Goal: Register for event/course

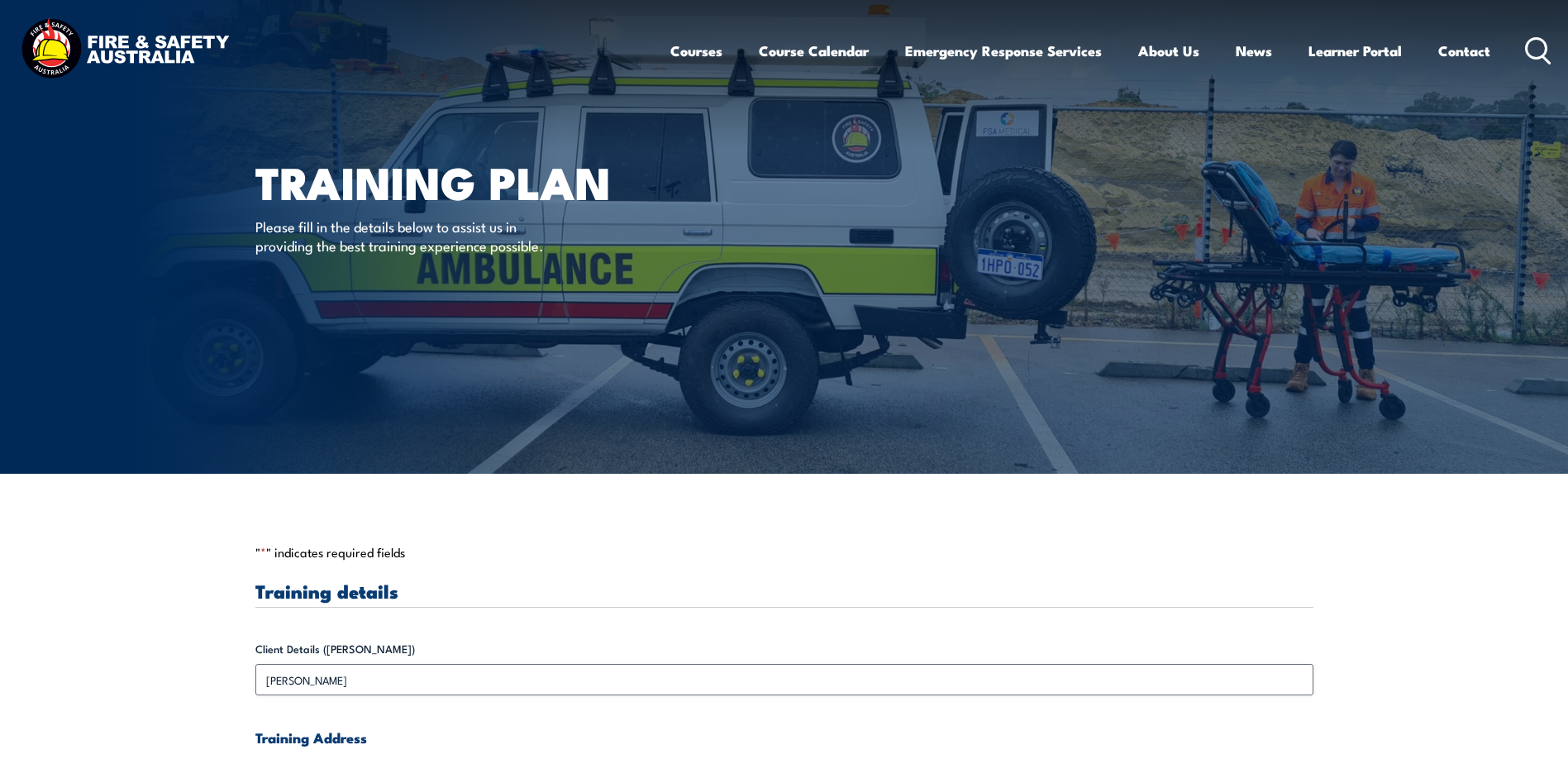
click at [100, 46] on img at bounding box center [125, 50] width 217 height 71
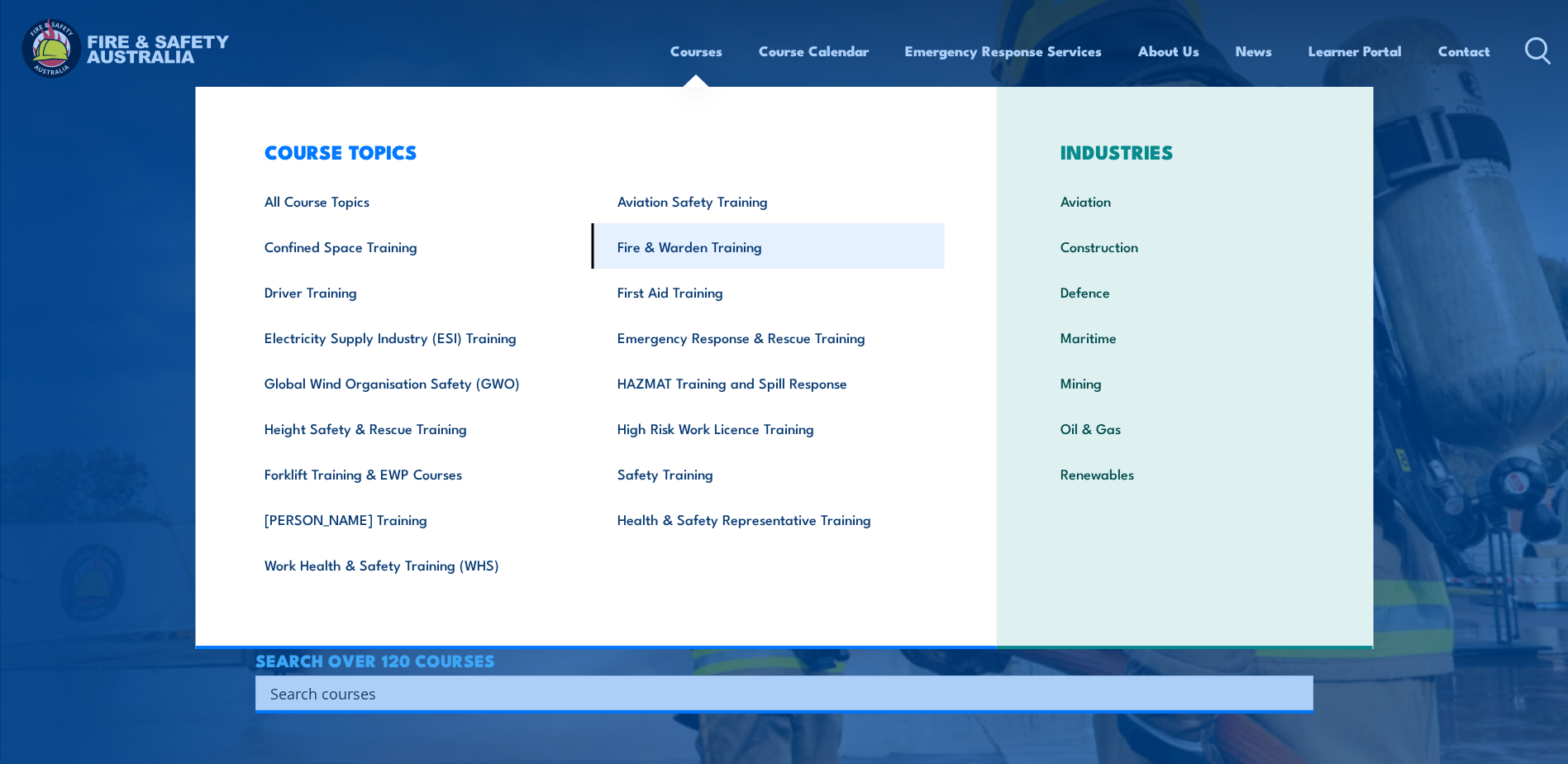
click at [704, 249] on link "Fire & Warden Training" at bounding box center [768, 245] width 353 height 46
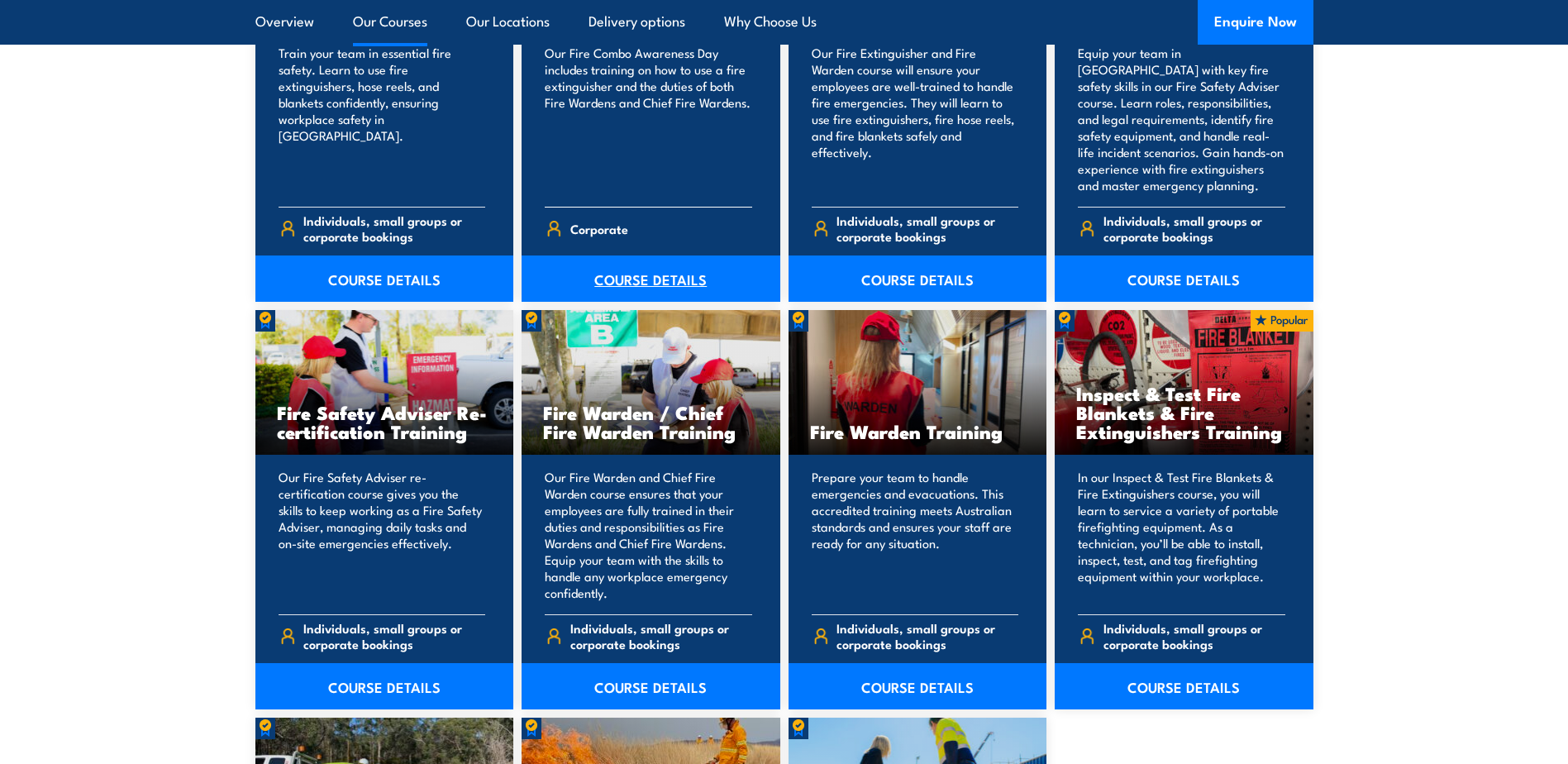
scroll to position [1984, 0]
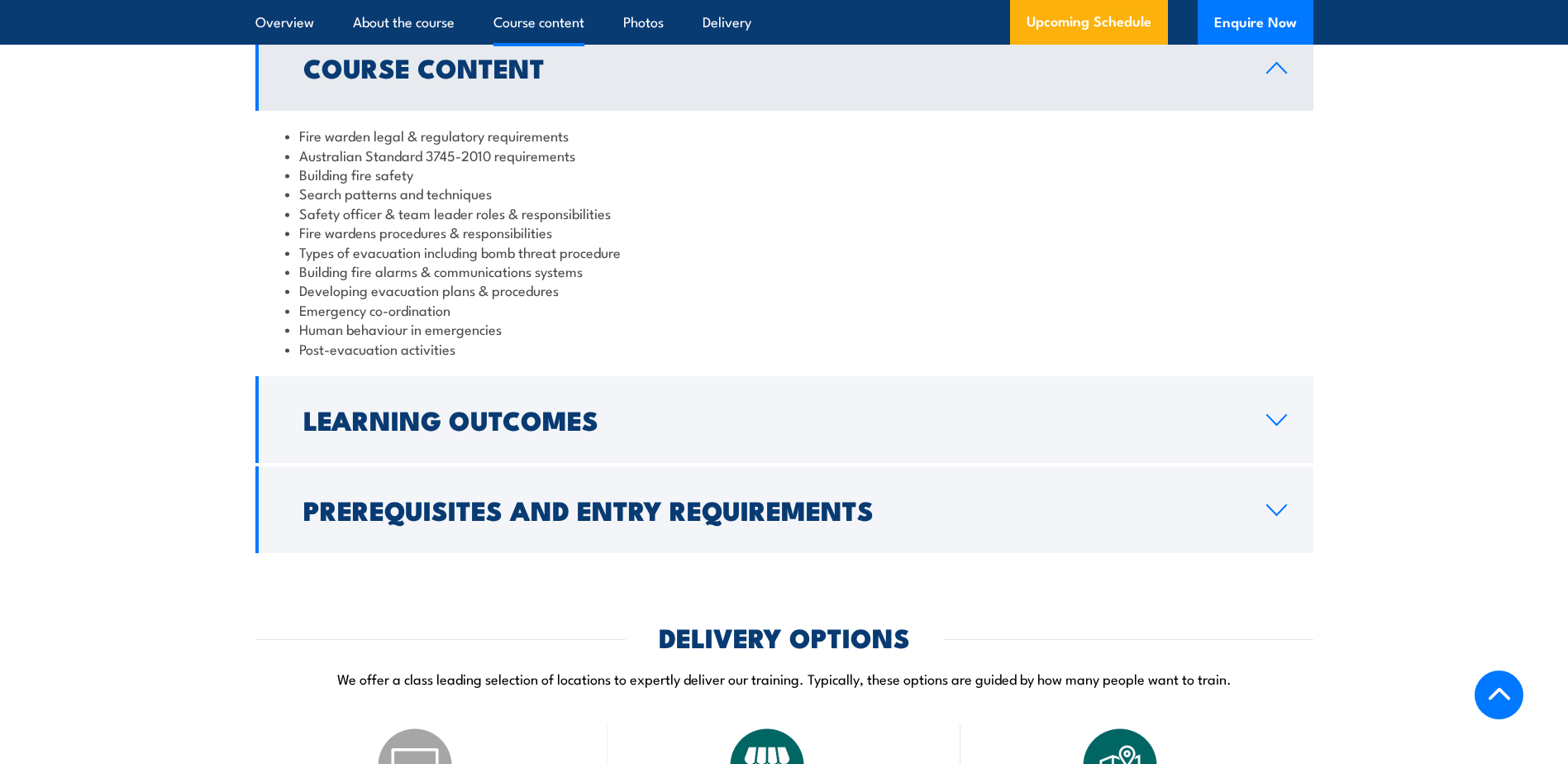
scroll to position [1654, 0]
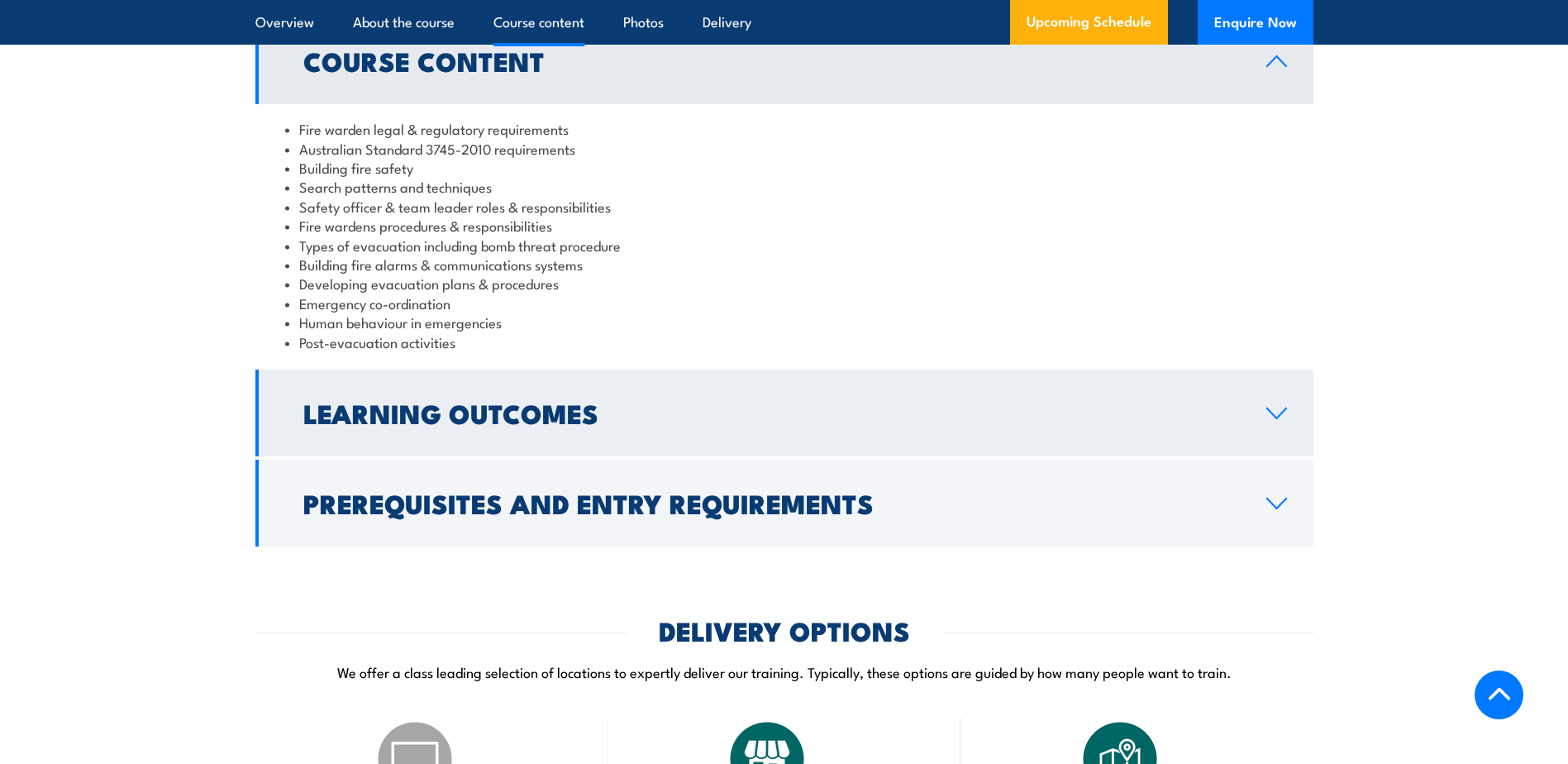
click at [1265, 420] on icon at bounding box center [1276, 413] width 22 height 13
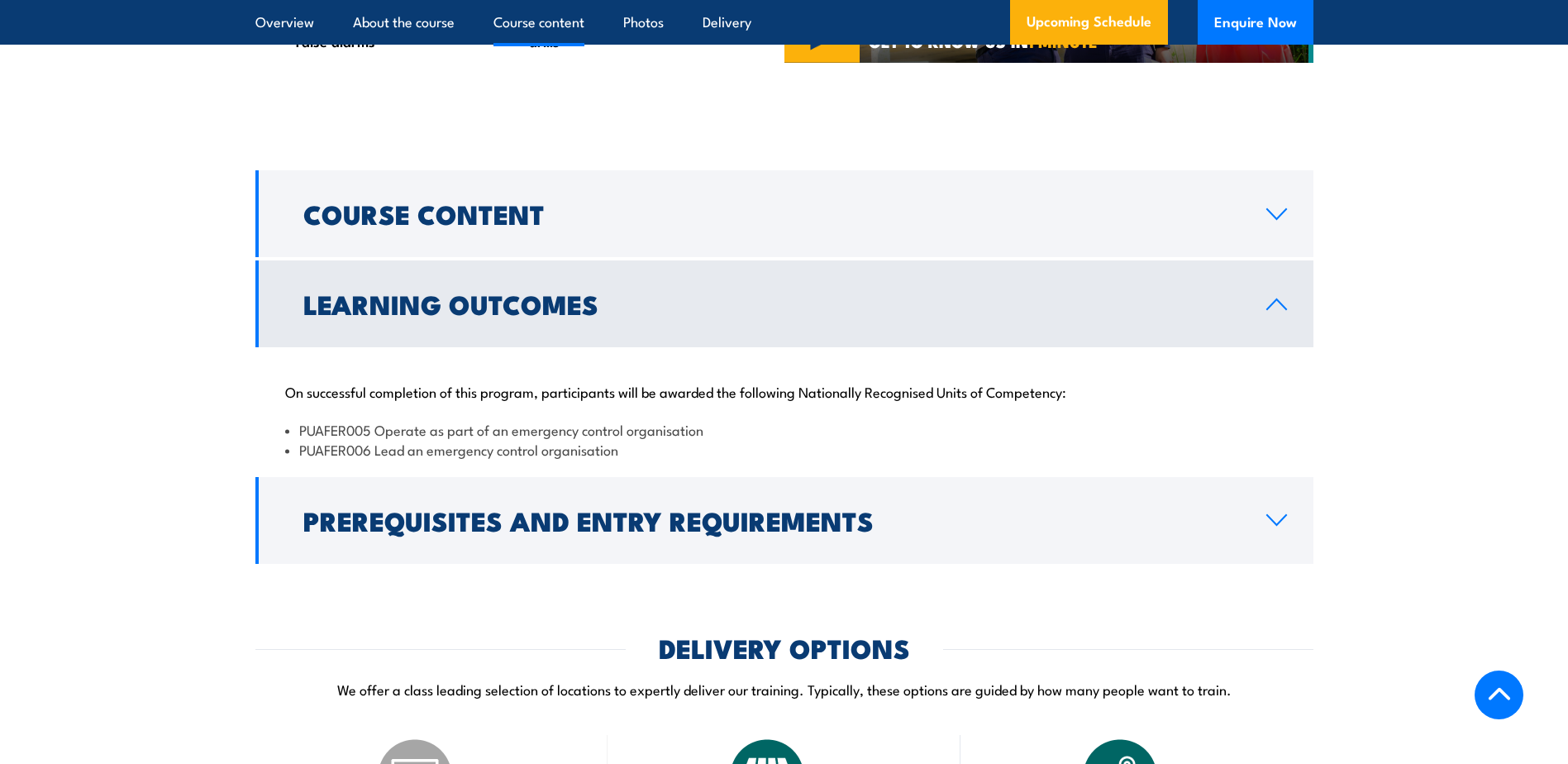
scroll to position [1488, 0]
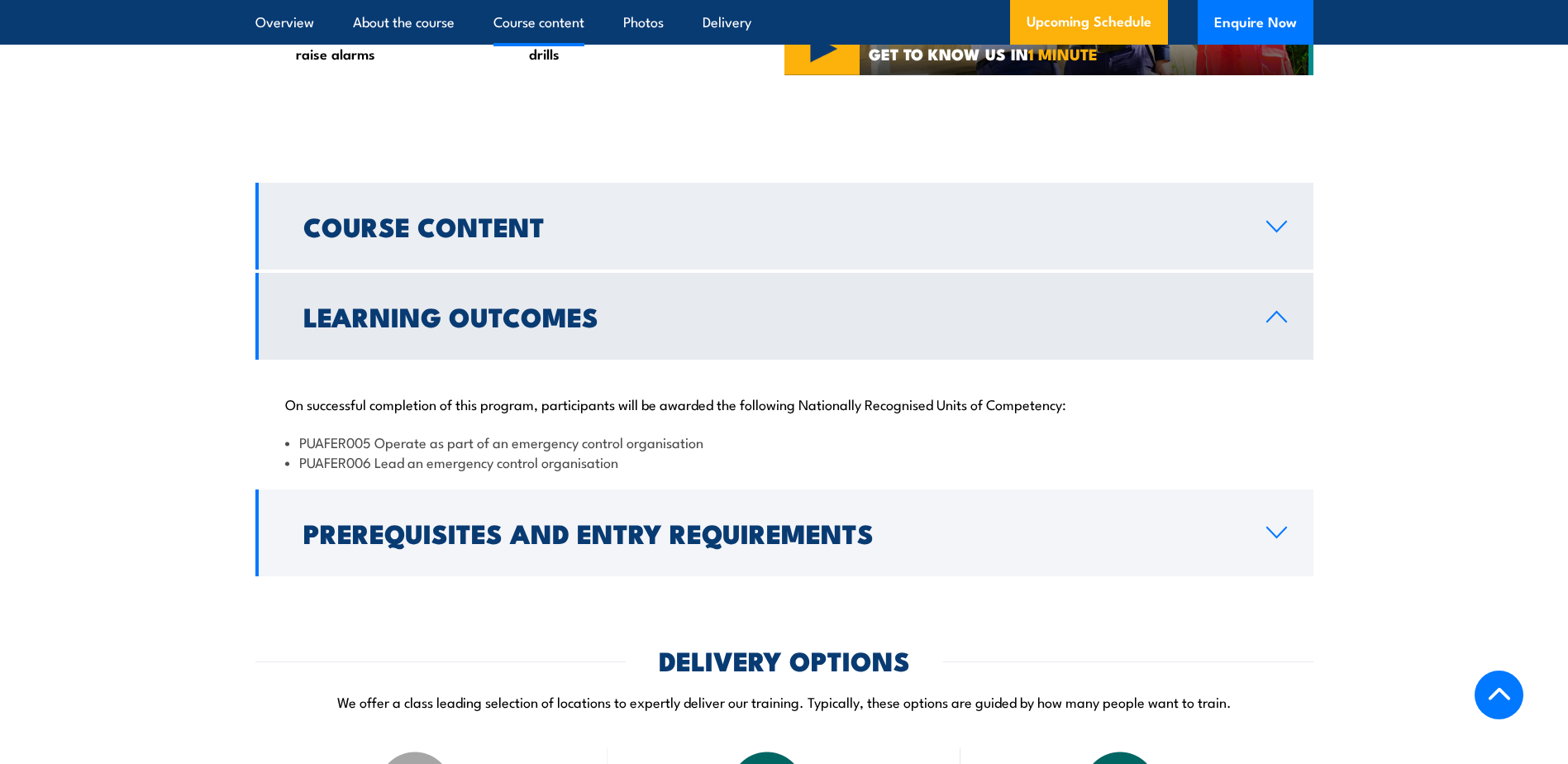
click at [1269, 257] on link "Course Content" at bounding box center [784, 225] width 1058 height 87
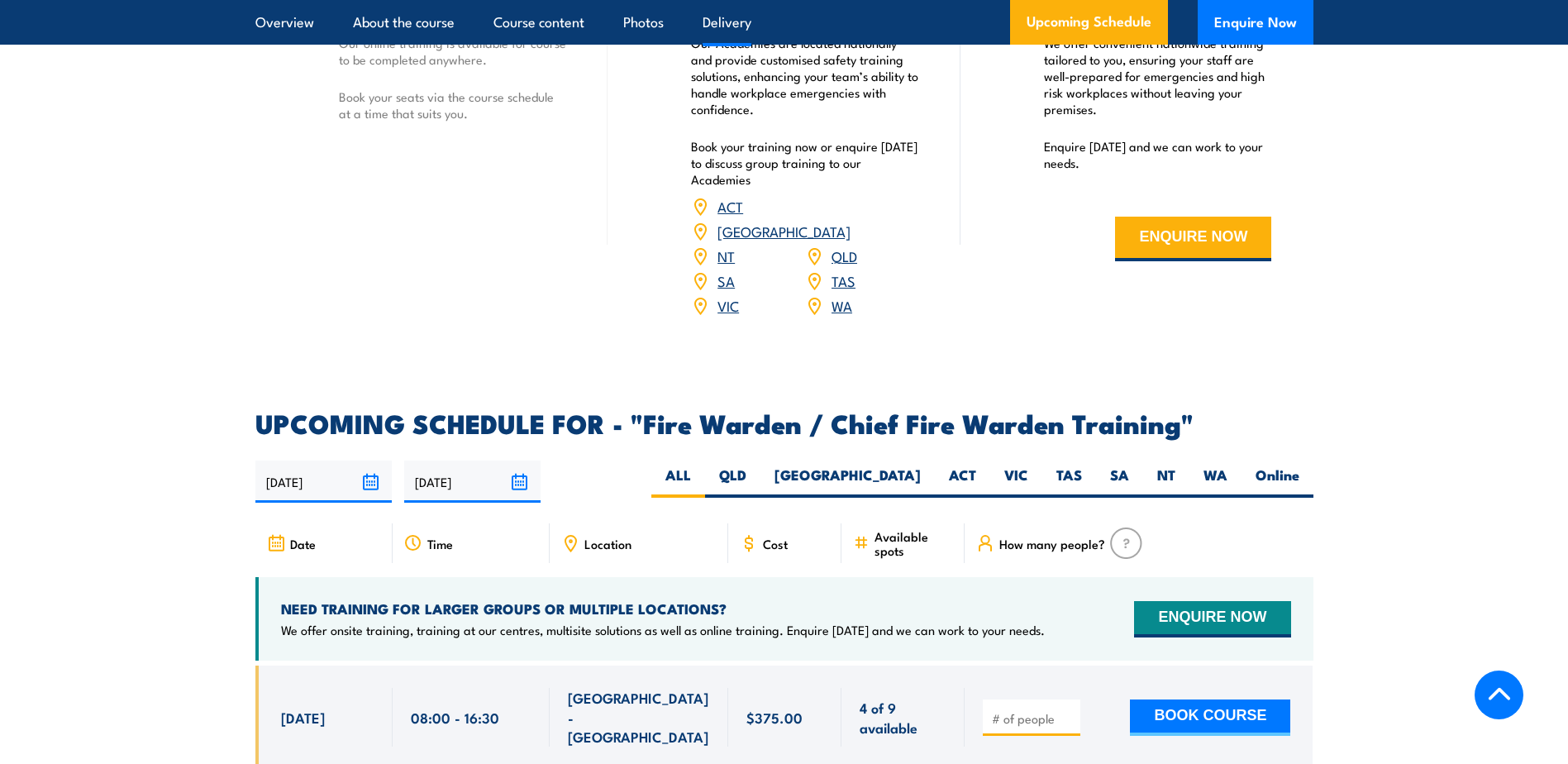
scroll to position [2563, 0]
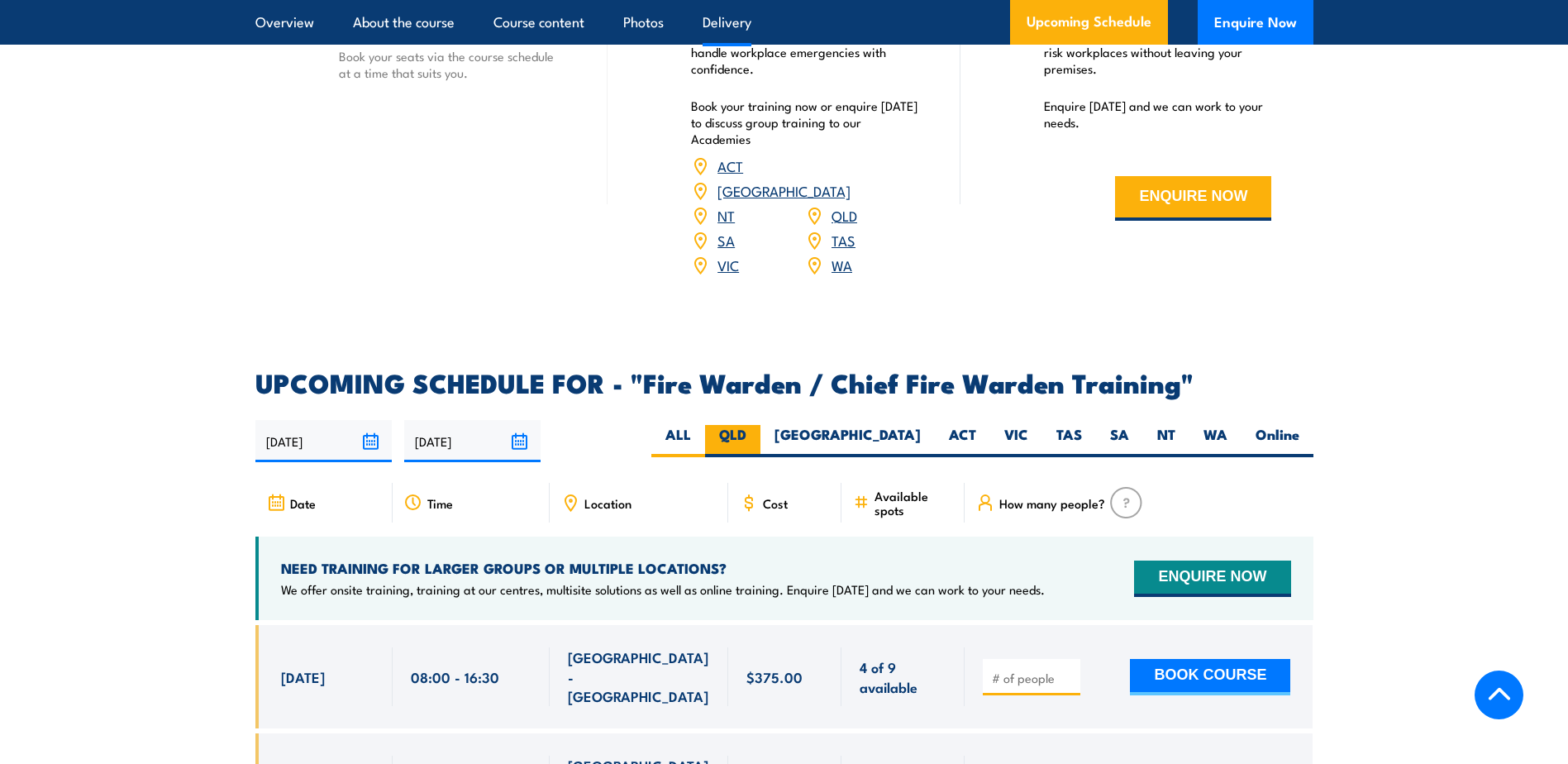
click at [760, 441] on label "QLD" at bounding box center [733, 441] width 55 height 32
click at [757, 435] on input "QLD" at bounding box center [752, 430] width 10 height 10
radio input "true"
